Goal: Task Accomplishment & Management: Use online tool/utility

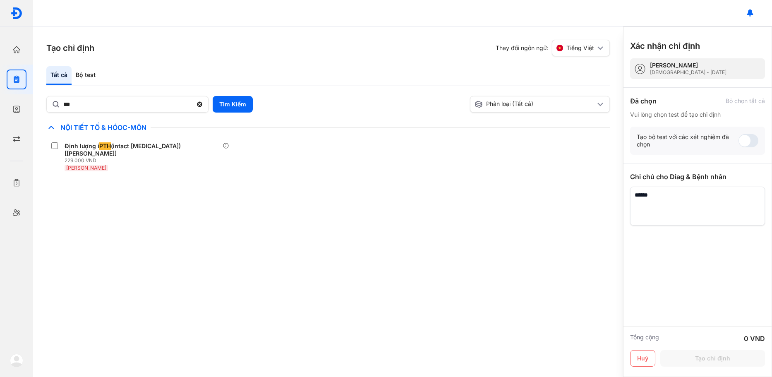
click at [22, 28] on div "Trang chủ Tổng quan hoạt động của phòng khám Chỉ định Tạo và quản lý đơn xét ng…" at bounding box center [16, 188] width 33 height 377
click at [22, 24] on div at bounding box center [16, 13] width 33 height 26
click at [21, 14] on img at bounding box center [16, 13] width 12 height 12
click at [13, 9] on img at bounding box center [16, 13] width 12 height 12
click at [18, 47] on icon "button" at bounding box center [16, 49] width 8 height 8
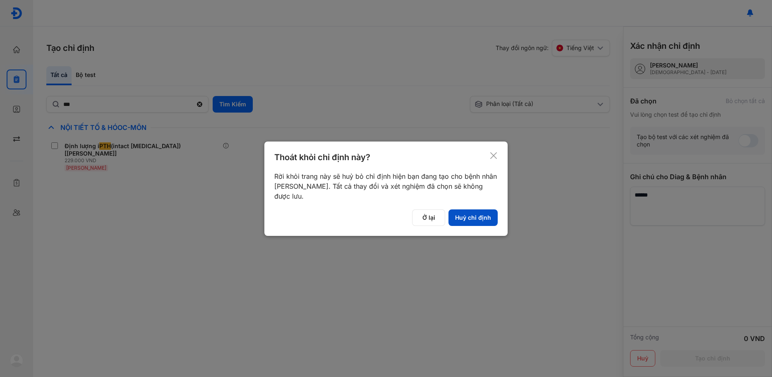
click at [469, 214] on button "Huỷ chỉ định" at bounding box center [472, 217] width 49 height 17
